Goal: Task Accomplishment & Management: Contribute content

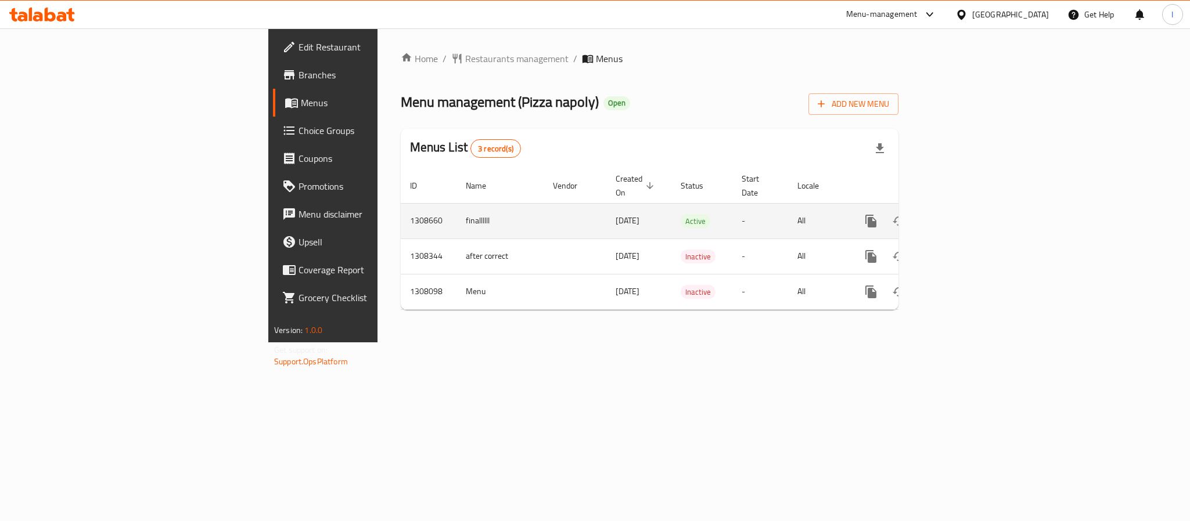
click at [962, 214] on icon "enhanced table" at bounding box center [955, 221] width 14 height 14
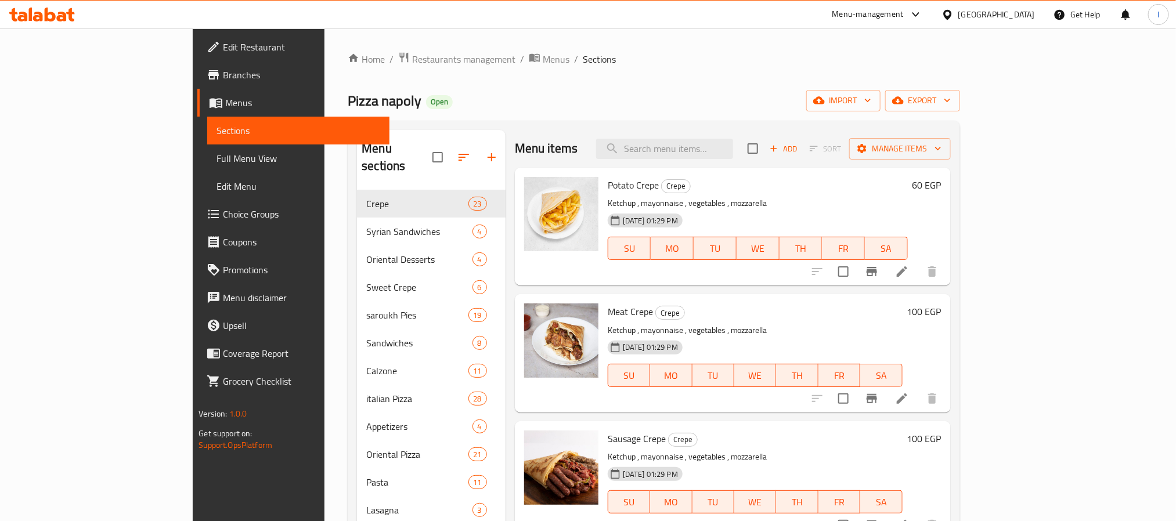
click at [559, 112] on div "Home / Restaurants management / Menus / Sections Pizza napoly Open import expor…" at bounding box center [654, 356] width 612 height 609
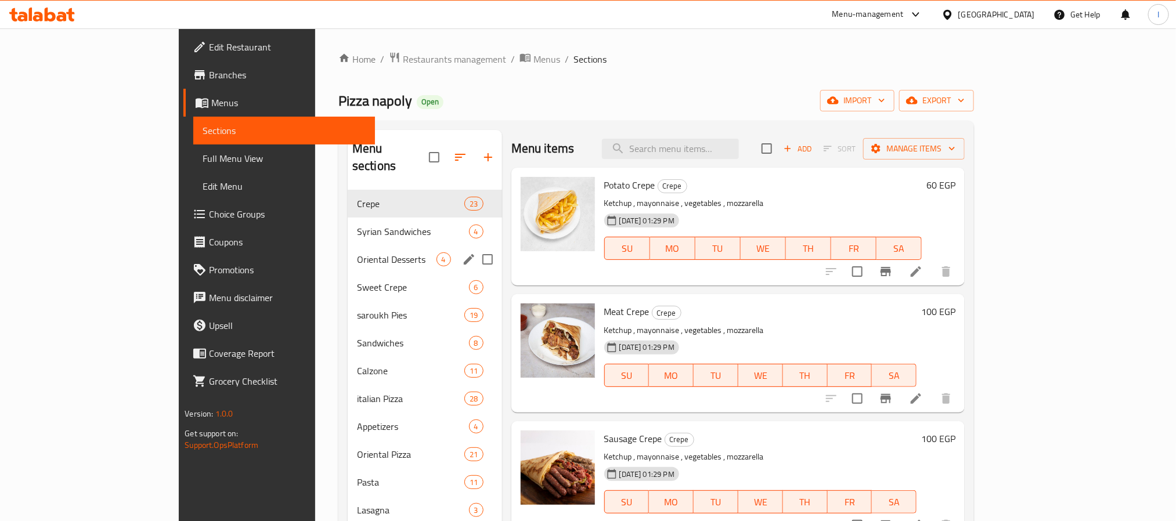
click at [348, 251] on div "Oriental Desserts 4" at bounding box center [425, 260] width 154 height 28
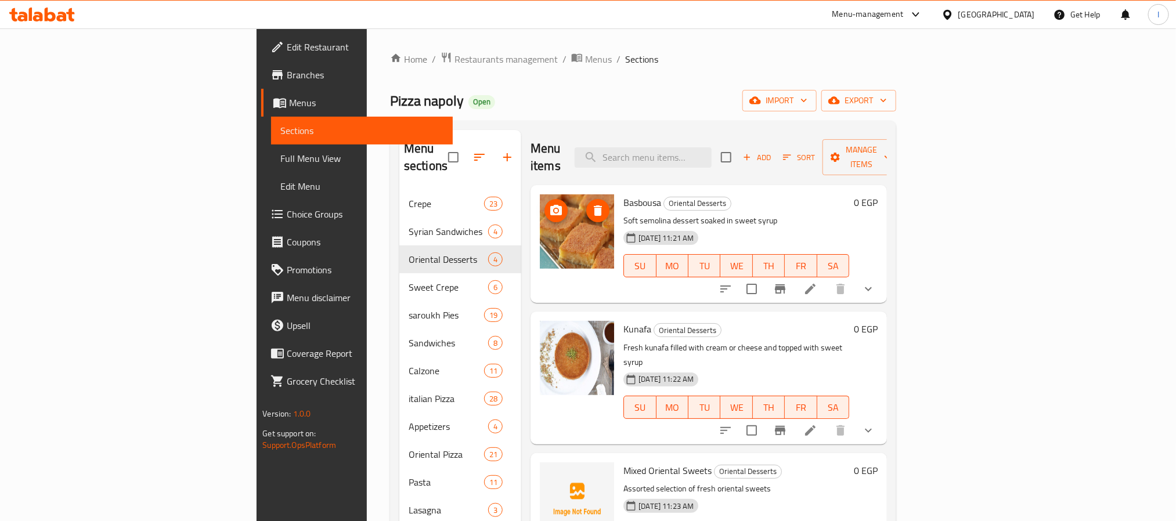
click at [577, 81] on div "Home / Restaurants management / Menus / Sections Pizza napoly Open import expor…" at bounding box center [643, 356] width 506 height 609
click at [773, 151] on span "Add" at bounding box center [757, 157] width 31 height 13
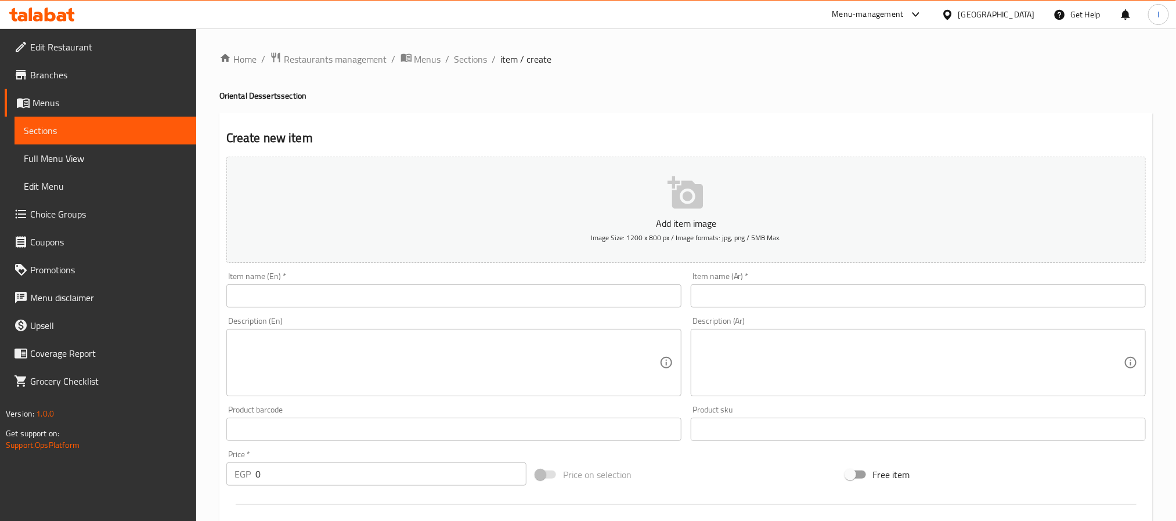
click at [622, 101] on h4 "Oriental Desserts section" at bounding box center [686, 96] width 934 height 12
click at [627, 101] on h4 "Oriental Desserts section" at bounding box center [686, 96] width 934 height 12
click at [474, 57] on span "Sections" at bounding box center [471, 59] width 33 height 14
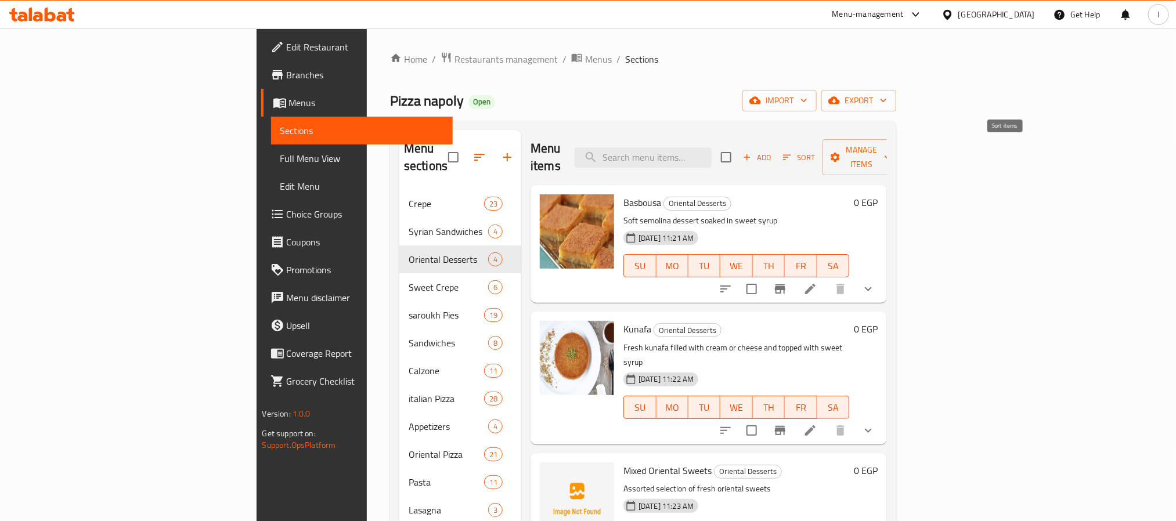
click at [773, 151] on span "Add" at bounding box center [757, 157] width 31 height 13
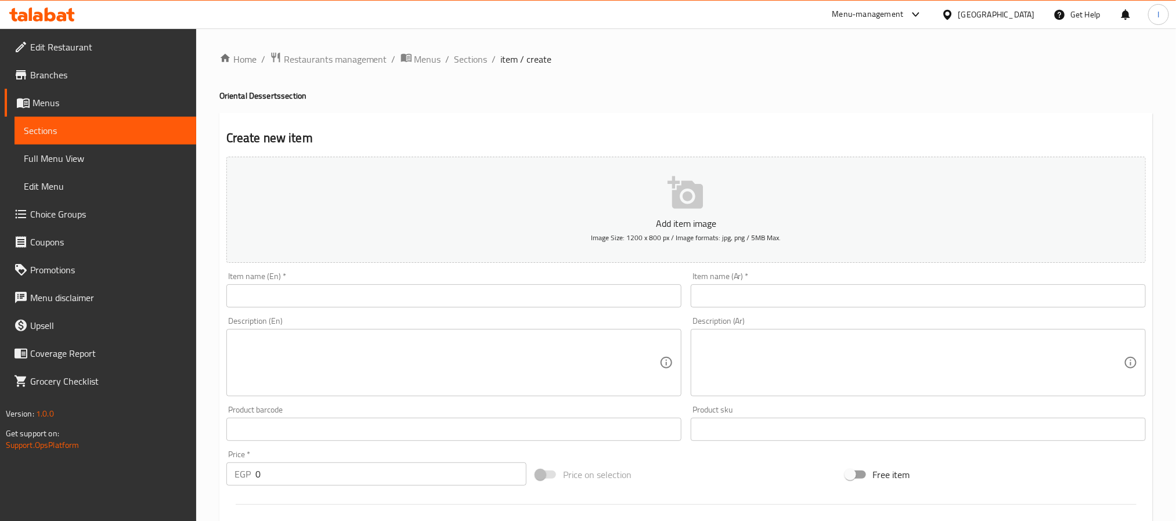
click at [433, 297] on input "text" at bounding box center [453, 296] width 455 height 23
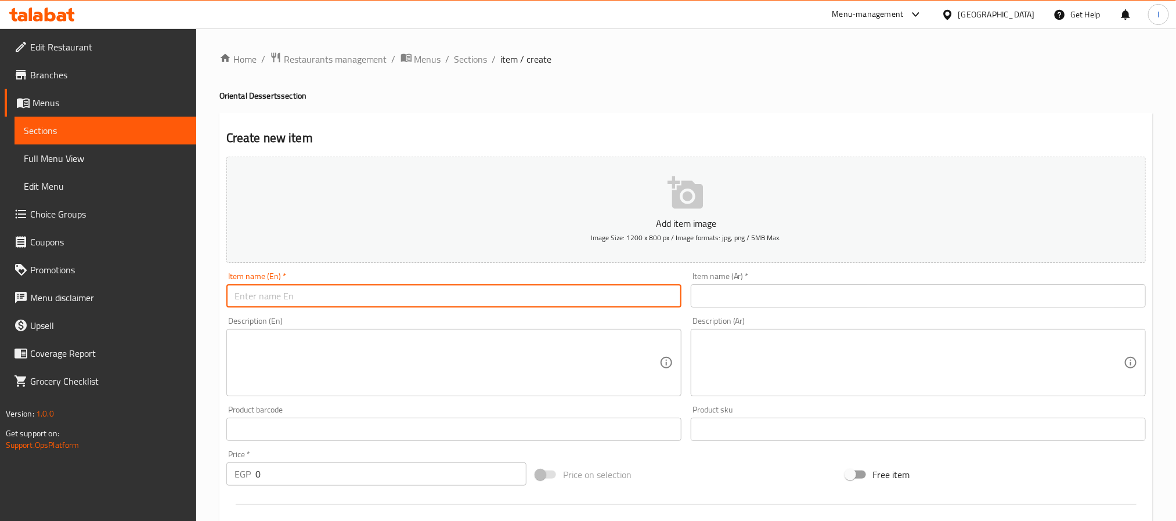
paste input "Kaab El Ghazal"
type input "Kaab El Ghazal"
click at [731, 297] on input "text" at bounding box center [918, 296] width 455 height 23
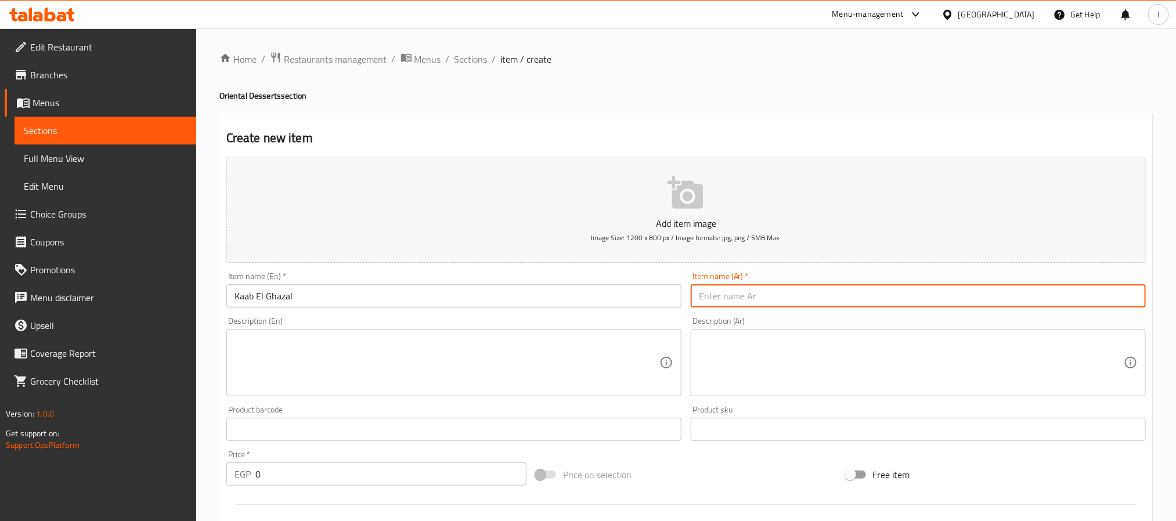
paste input "كعب غزال"
type input "كعب غزال"
click at [753, 361] on textarea at bounding box center [911, 363] width 425 height 55
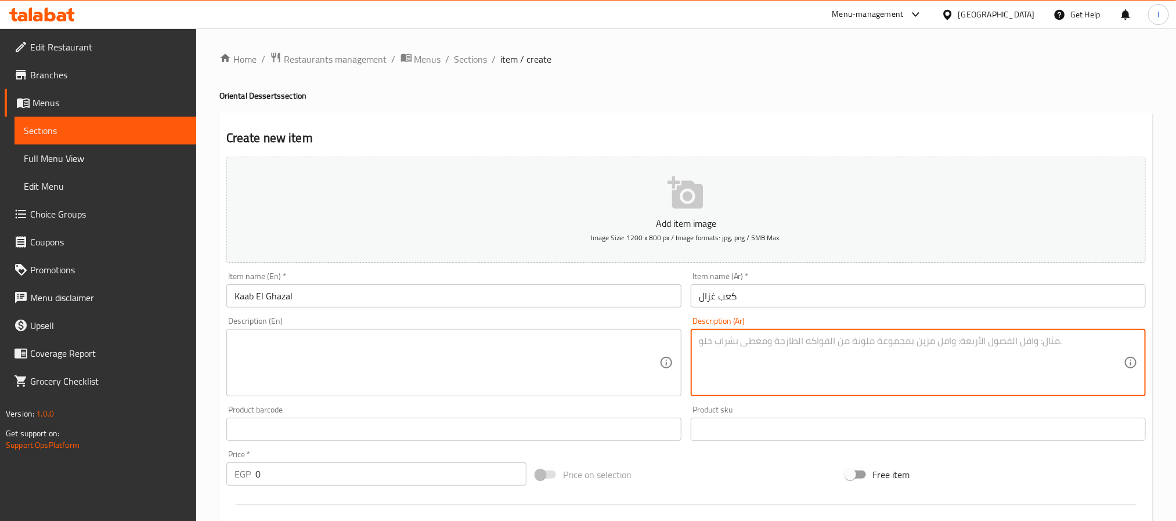
paste textarea "حلوى مغربية محشوة باللوز ونكهة خفيفة من الزهر."
type textarea "حلوى مغربية محشوة باللوز ونكهة خفيفة من الزهر."
click at [575, 359] on textarea at bounding box center [447, 363] width 425 height 55
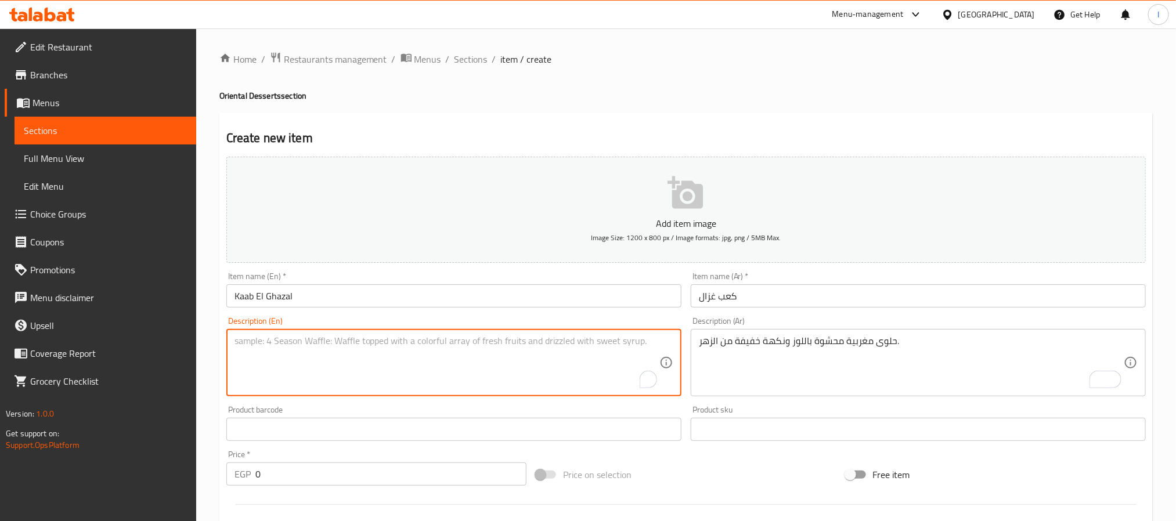
paste textarea "Moroccan pastry filled with almonds and a light floral flavor"
type textarea "Moroccan pastry filled with almonds and a light floral flavor"
click at [424, 484] on input "0" at bounding box center [391, 474] width 271 height 23
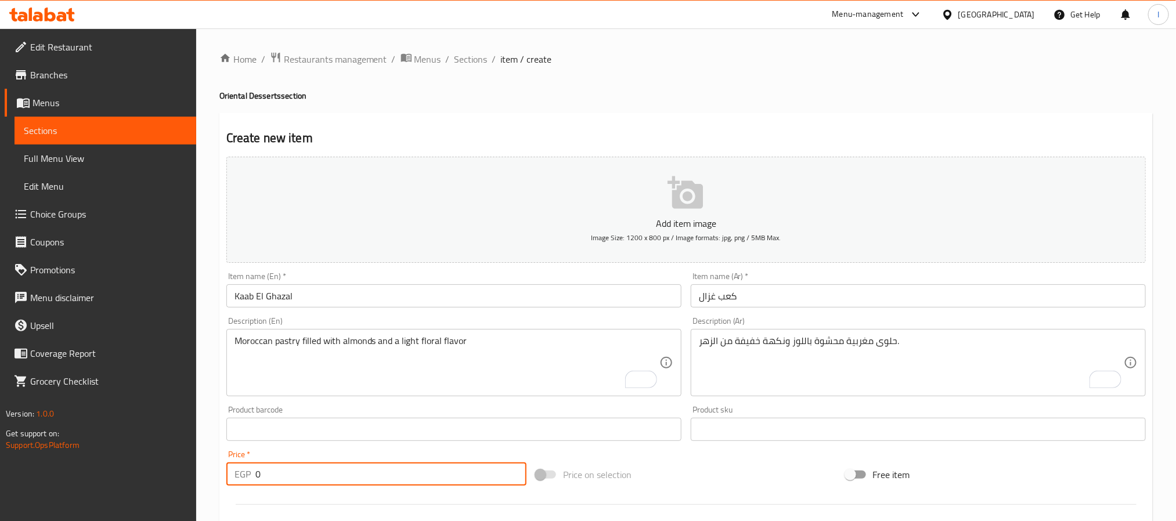
click at [803, 476] on div "Price on selection" at bounding box center [686, 474] width 310 height 31
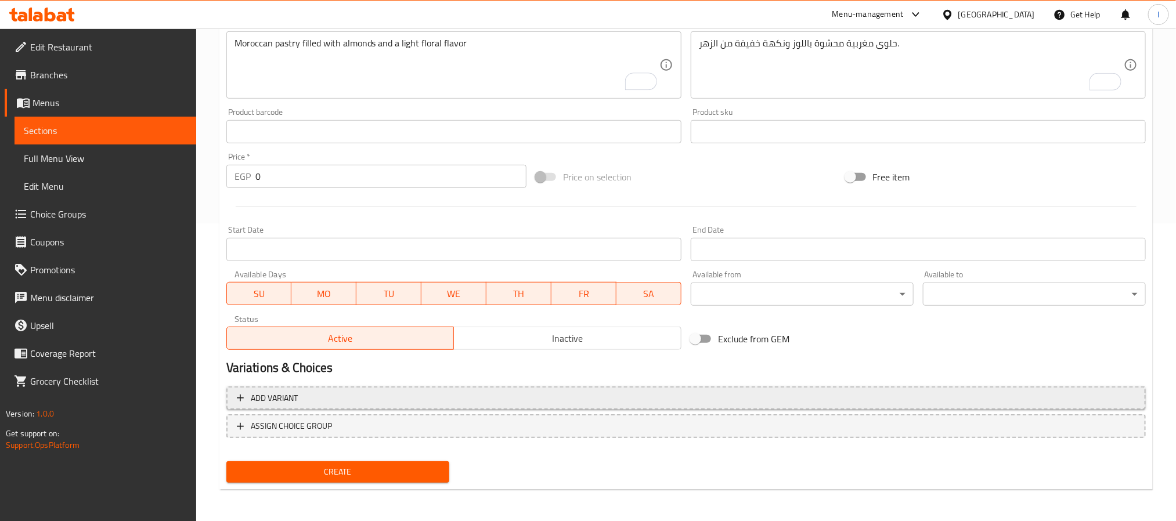
click at [883, 400] on span "Add variant" at bounding box center [686, 398] width 899 height 15
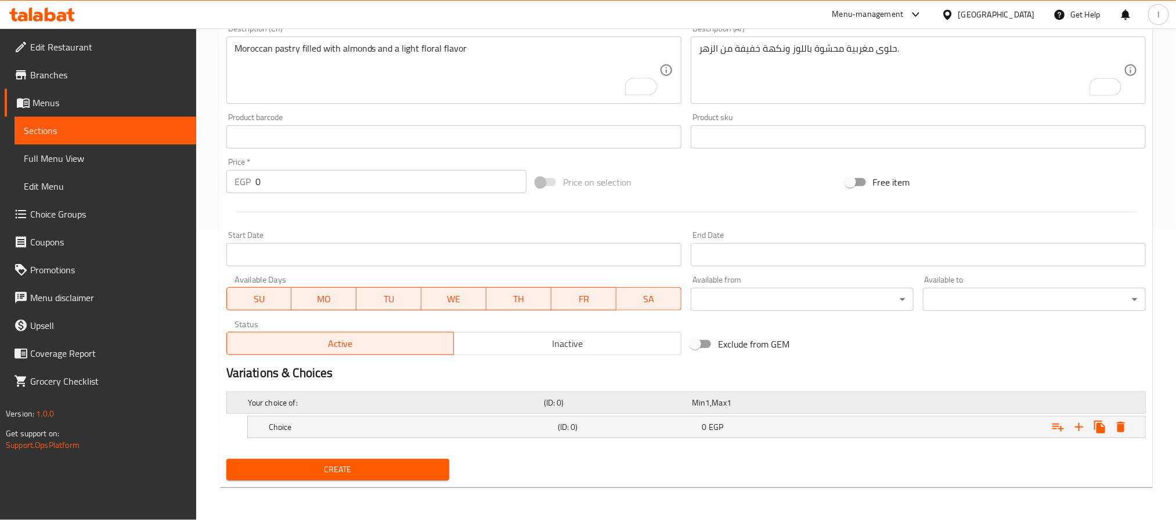
scroll to position [293, 0]
click at [1079, 431] on icon "Expand" at bounding box center [1079, 427] width 8 height 8
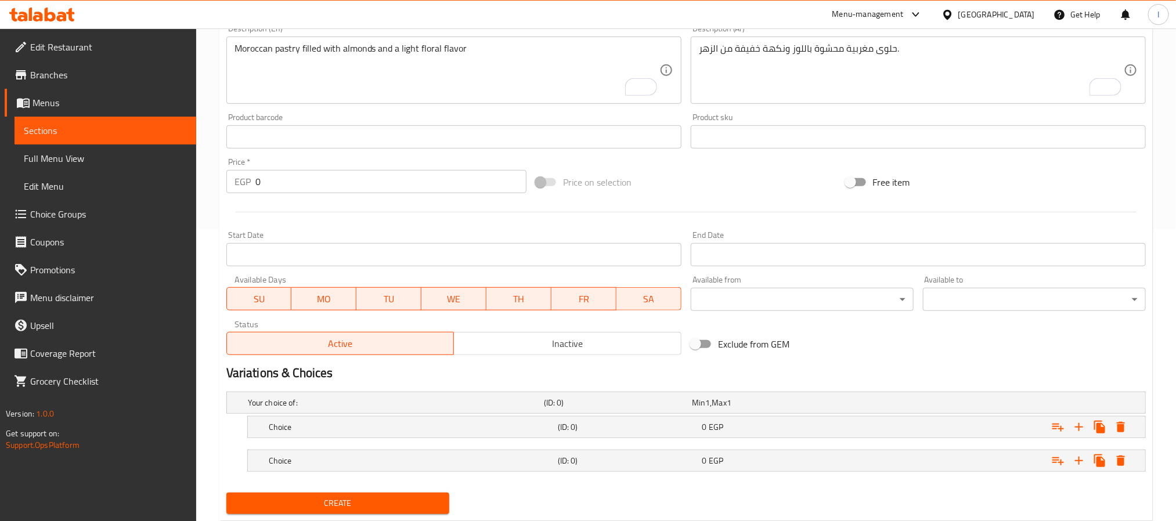
click at [908, 347] on div "Exclude from GEM" at bounding box center [841, 344] width 310 height 31
click at [842, 422] on div "0 EGP" at bounding box center [773, 428] width 140 height 12
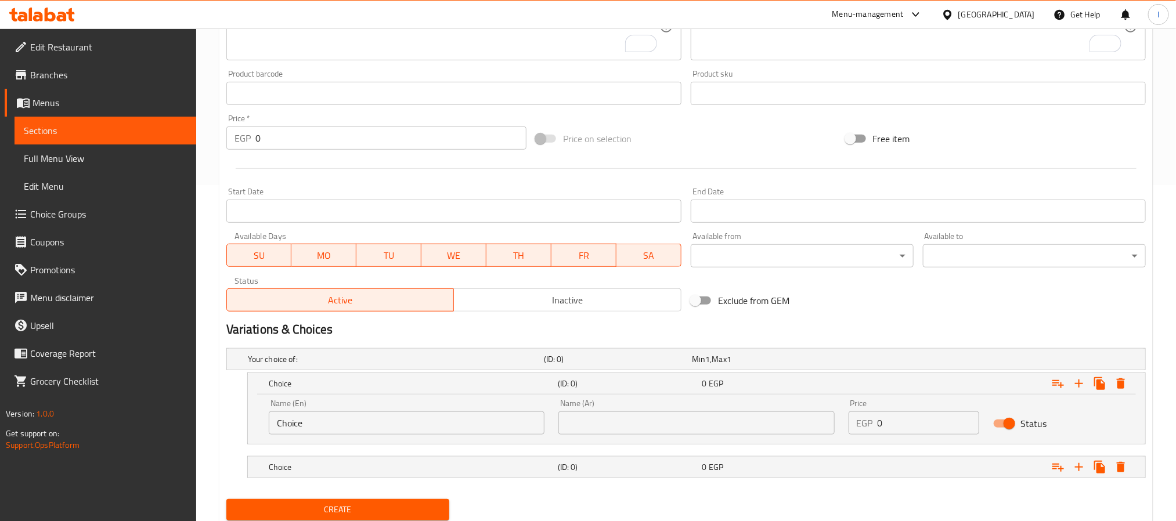
scroll to position [376, 0]
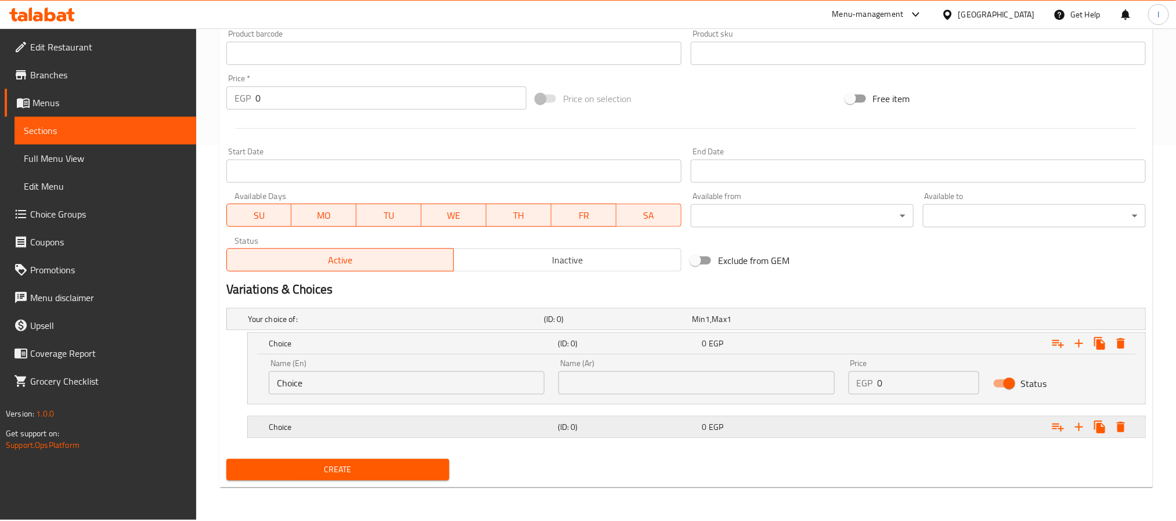
click at [493, 440] on div "Choice (ID: 0) 0 EGP" at bounding box center [701, 428] width 868 height 26
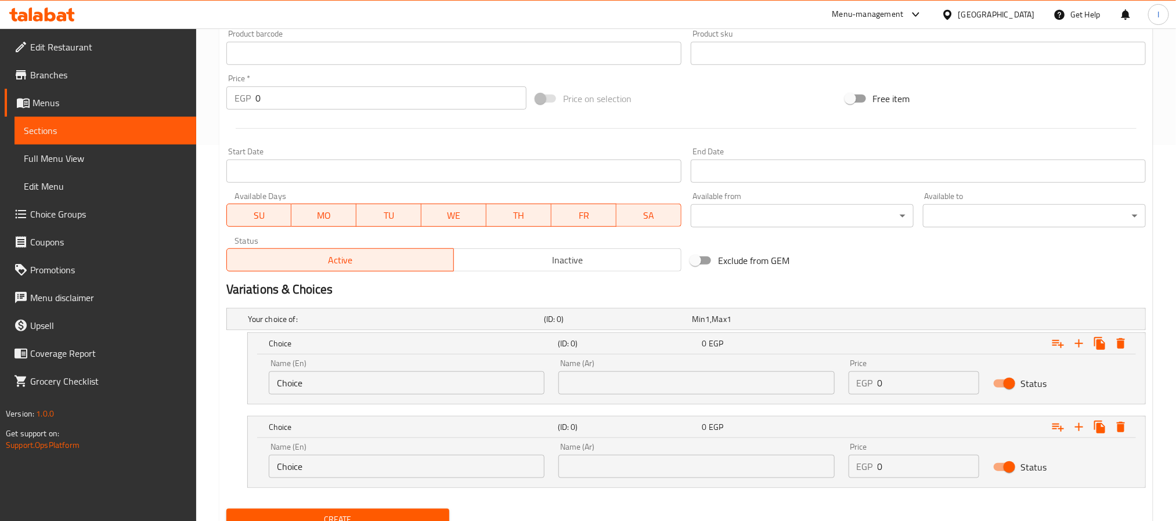
click at [473, 393] on input "Choice" at bounding box center [407, 383] width 276 height 23
type input "Kilo"
click at [377, 474] on input "Choice" at bounding box center [407, 466] width 276 height 23
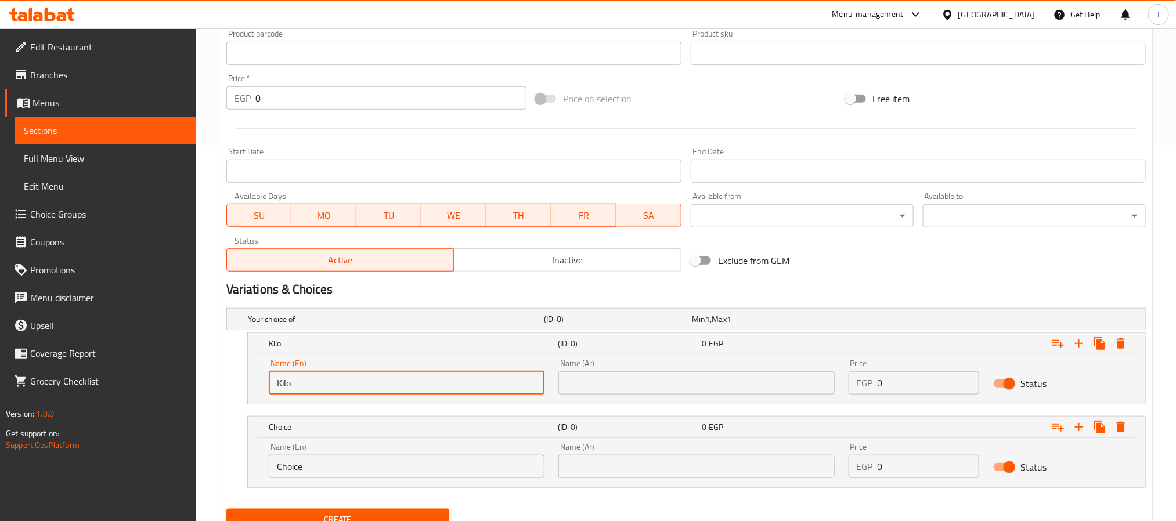
click at [377, 474] on input "Choice" at bounding box center [407, 466] width 276 height 23
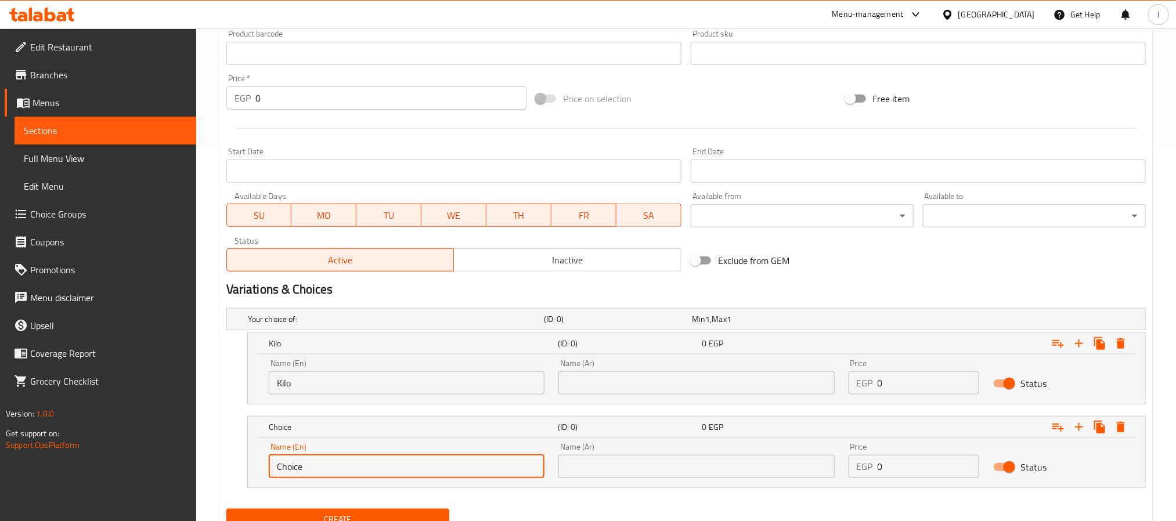
click at [377, 474] on input "Choice" at bounding box center [407, 466] width 276 height 23
click at [405, 476] on input "Choice" at bounding box center [407, 466] width 276 height 23
type input "Half Kilo"
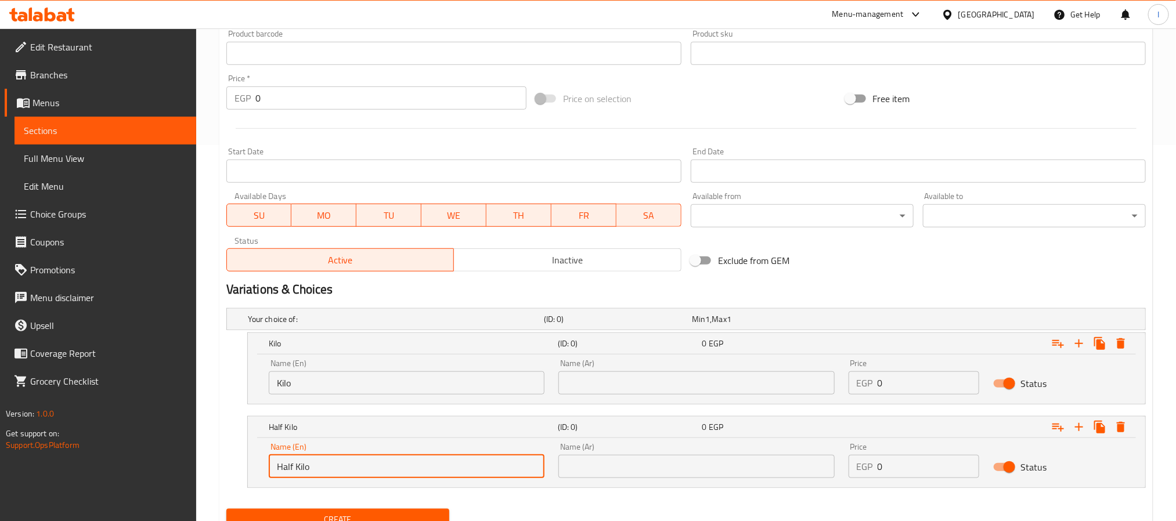
drag, startPoint x: 610, startPoint y: 392, endPoint x: 622, endPoint y: 388, distance: 12.1
click at [610, 392] on input "text" at bounding box center [697, 383] width 276 height 23
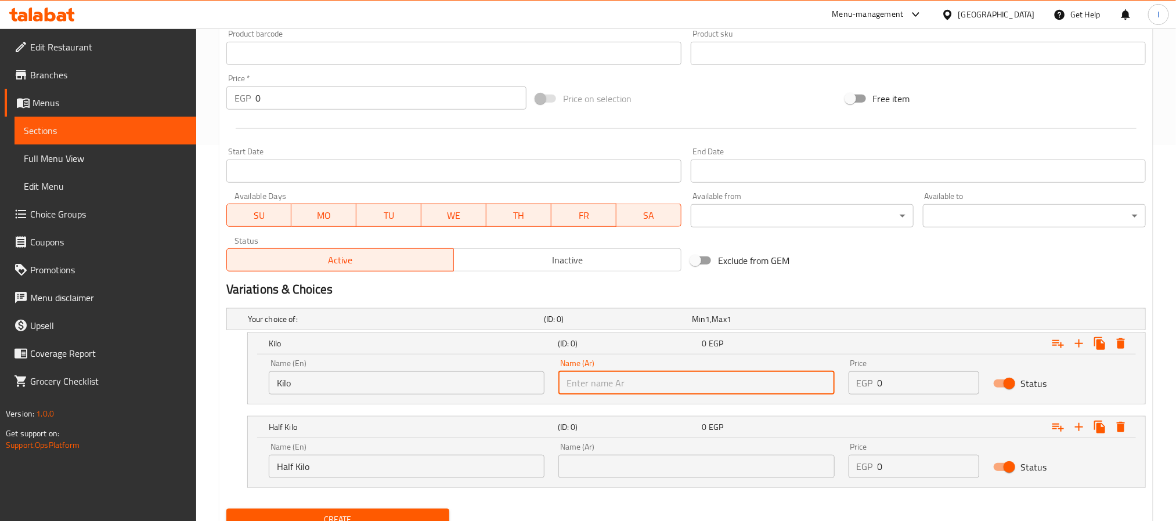
type input "كيلو"
drag, startPoint x: 681, startPoint y: 471, endPoint x: 688, endPoint y: 457, distance: 15.6
click at [681, 471] on input "text" at bounding box center [697, 466] width 276 height 23
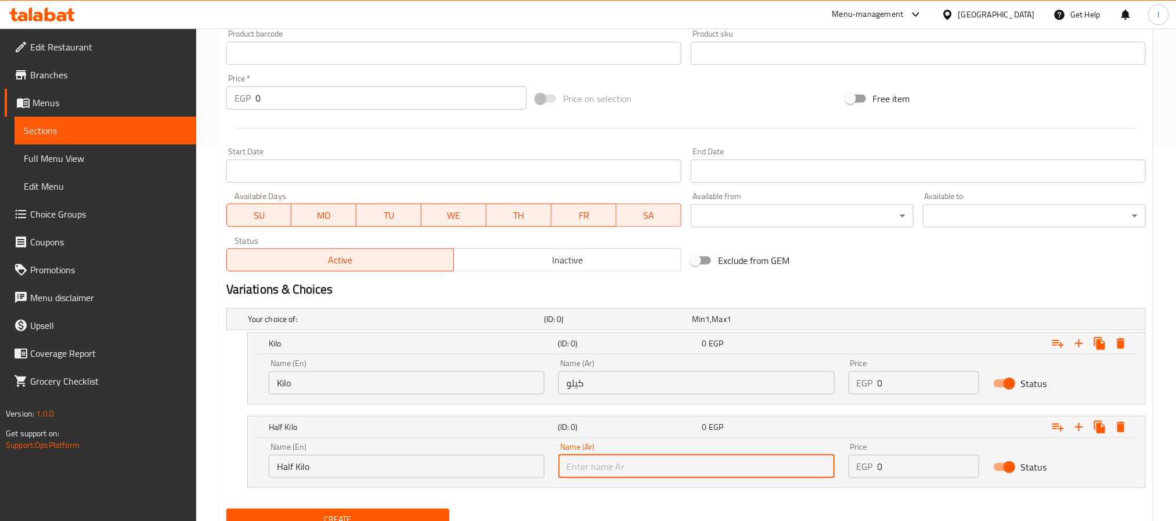
type input "نص كيلو"
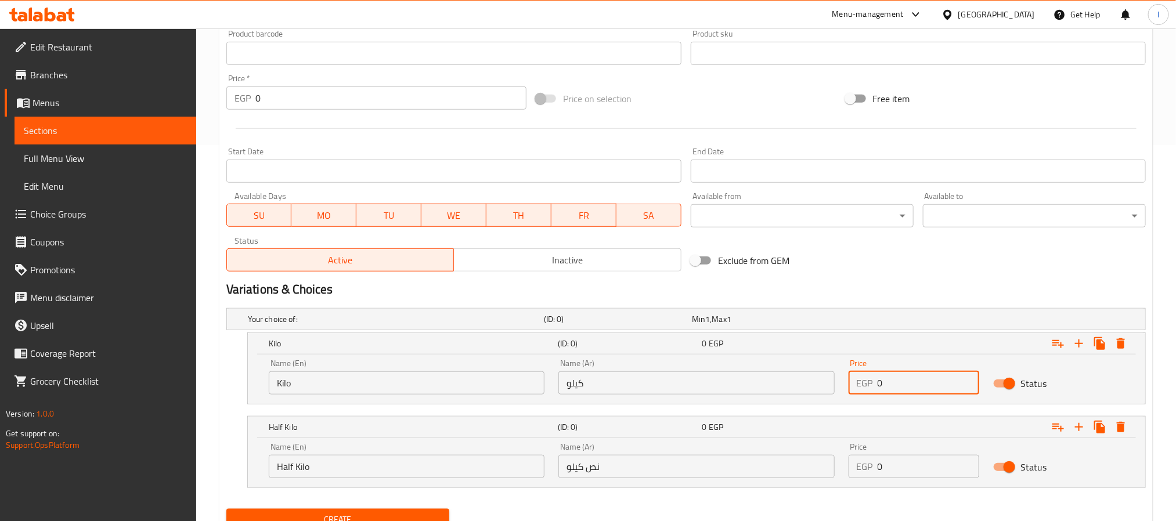
click at [912, 383] on input "0" at bounding box center [929, 383] width 102 height 23
type input "140"
click at [908, 466] on input "0" at bounding box center [929, 466] width 102 height 23
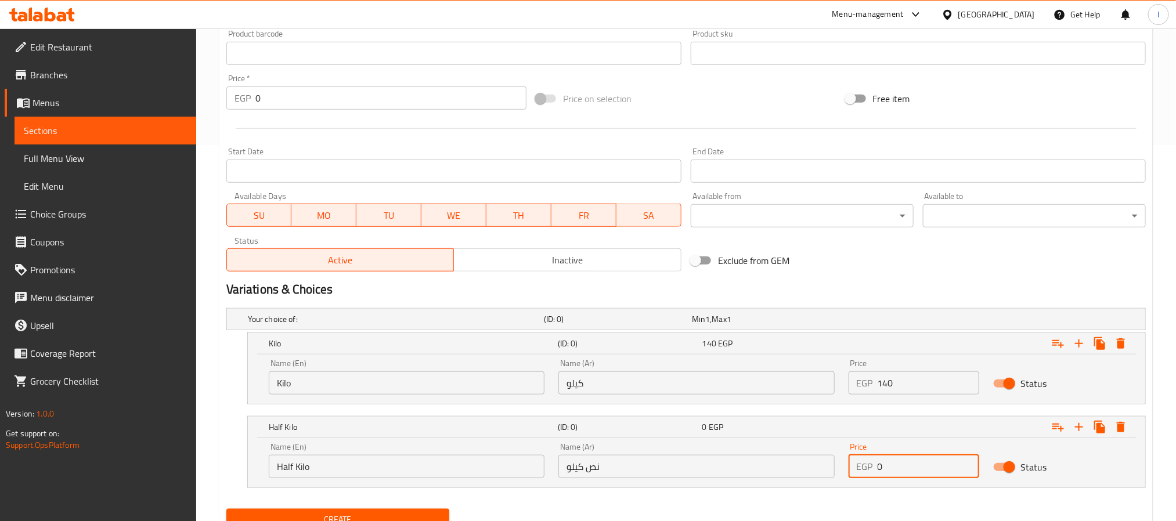
click at [908, 466] on input "0" at bounding box center [929, 466] width 102 height 23
type input "70"
click at [927, 284] on h2 "Variations & Choices" at bounding box center [686, 289] width 920 height 17
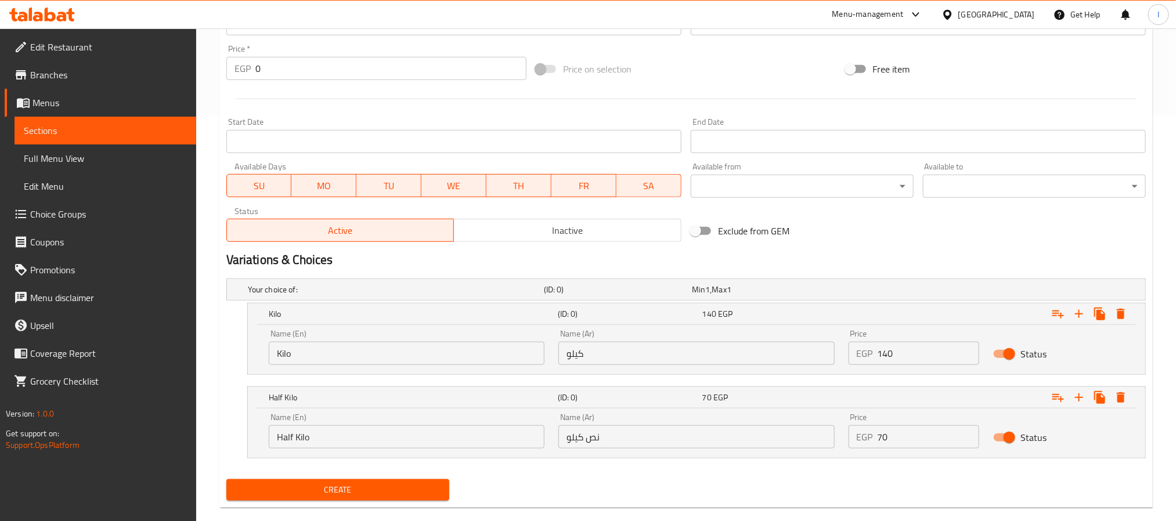
scroll to position [426, 0]
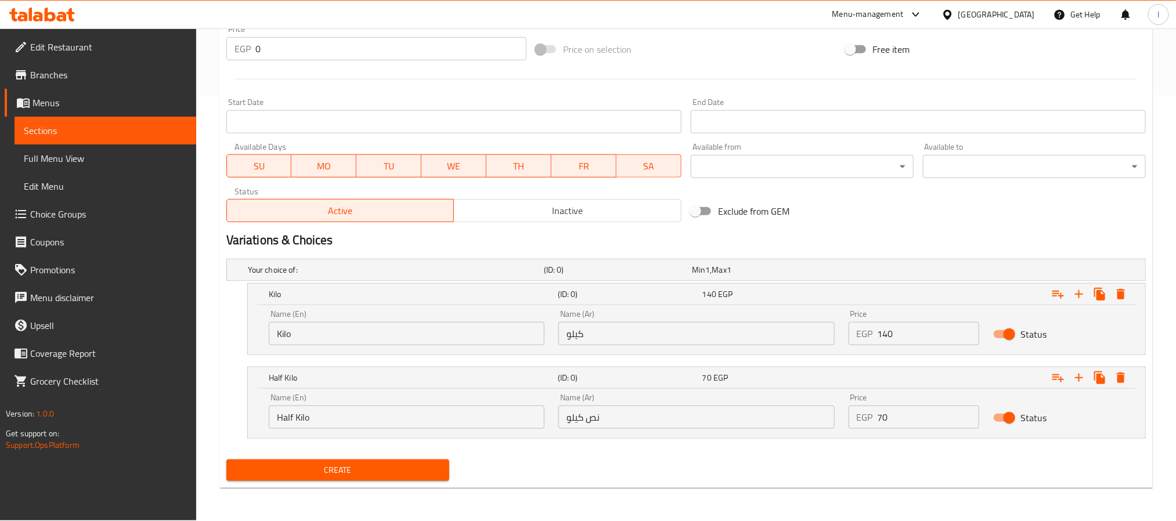
click at [417, 478] on span "Create" at bounding box center [338, 470] width 204 height 15
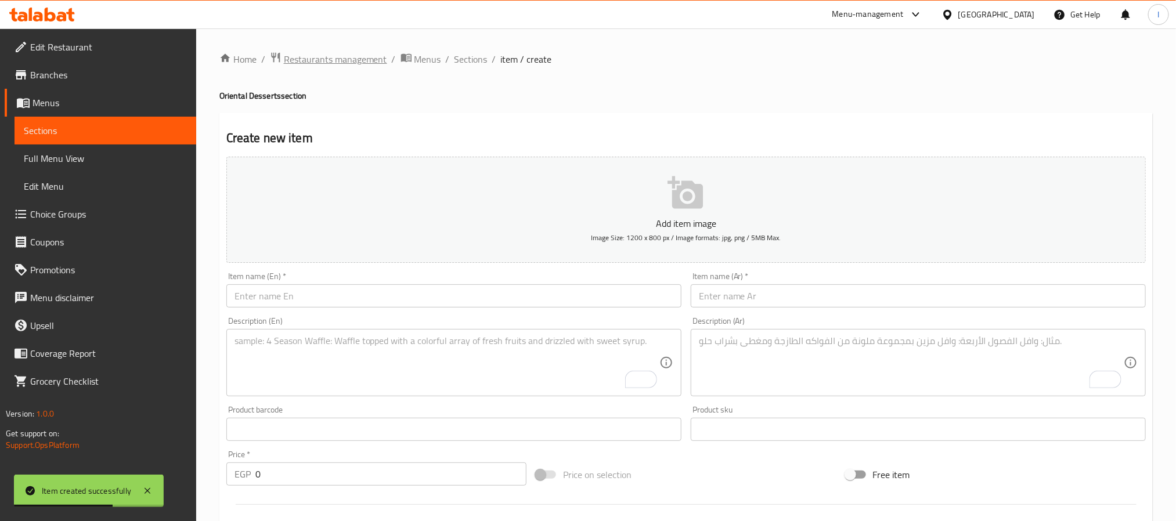
click at [351, 54] on span "Restaurants management" at bounding box center [335, 59] width 103 height 14
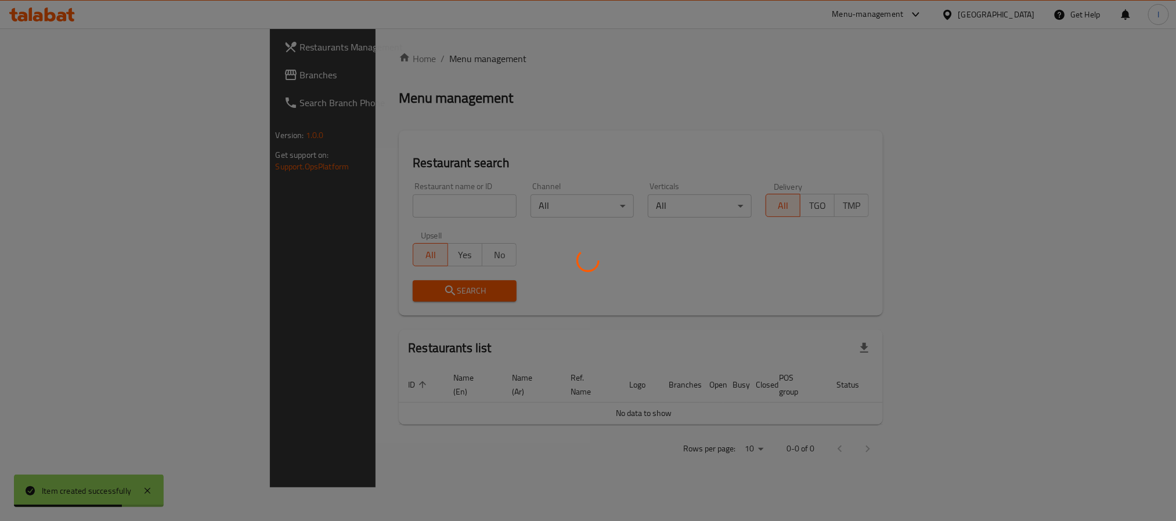
click at [304, 109] on div at bounding box center [588, 260] width 1176 height 521
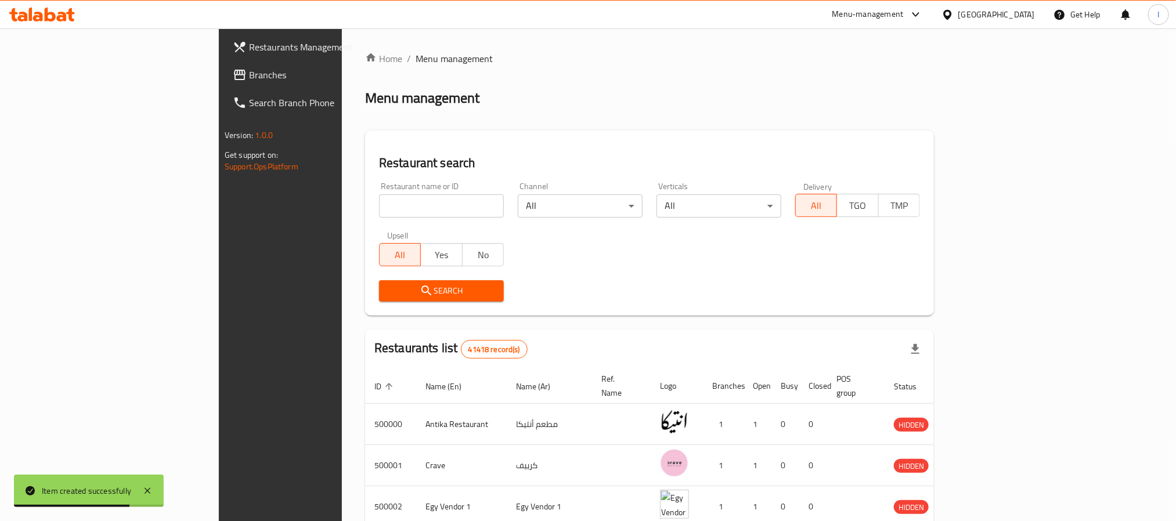
click at [249, 73] on span "Branches" at bounding box center [327, 75] width 157 height 14
